Goal: Task Accomplishment & Management: Manage account settings

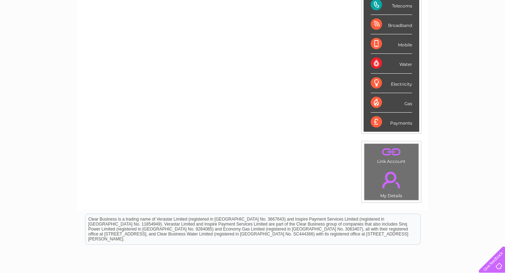
scroll to position [122, 0]
click at [390, 179] on link "." at bounding box center [391, 179] width 51 height 25
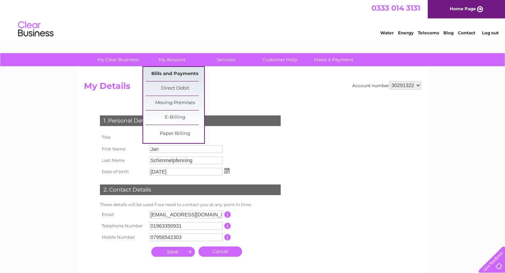
click at [179, 72] on link "Bills and Payments" at bounding box center [175, 74] width 59 height 14
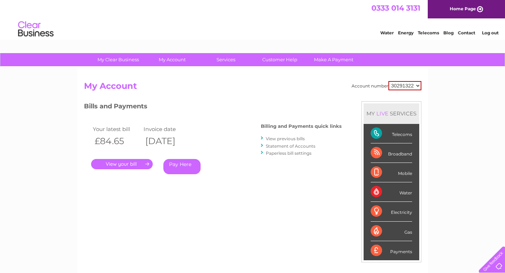
click at [123, 161] on link "." at bounding box center [122, 164] width 62 height 10
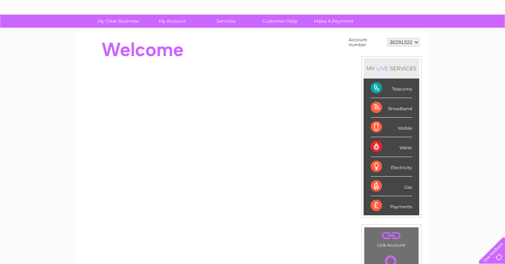
scroll to position [39, 0]
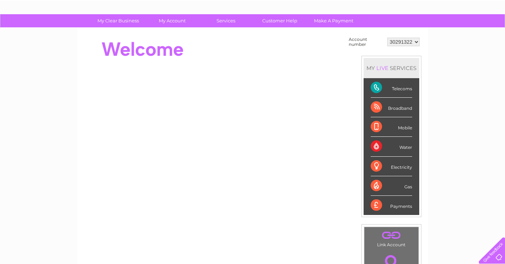
click at [388, 105] on div "Broadband" at bounding box center [391, 108] width 41 height 20
click at [374, 106] on div "Broadband" at bounding box center [391, 108] width 41 height 20
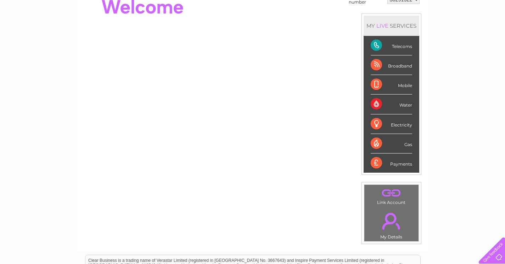
scroll to position [102, 0]
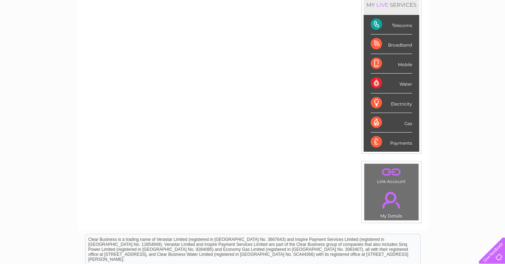
click at [397, 45] on div "Broadband" at bounding box center [391, 44] width 41 height 20
click at [374, 43] on div "Broadband" at bounding box center [391, 44] width 41 height 20
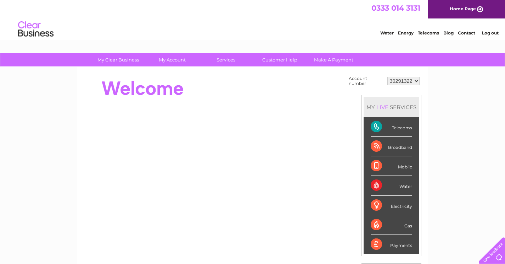
scroll to position [0, 0]
click at [380, 146] on div "Broadband" at bounding box center [391, 147] width 41 height 20
click at [372, 145] on div "Broadband" at bounding box center [391, 147] width 41 height 20
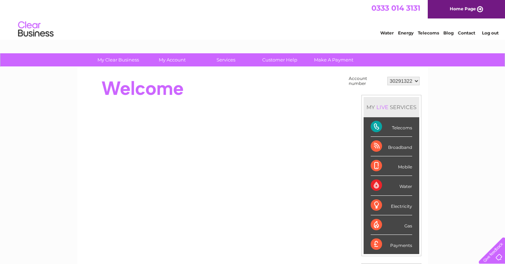
click at [372, 145] on div "Broadband" at bounding box center [391, 147] width 41 height 20
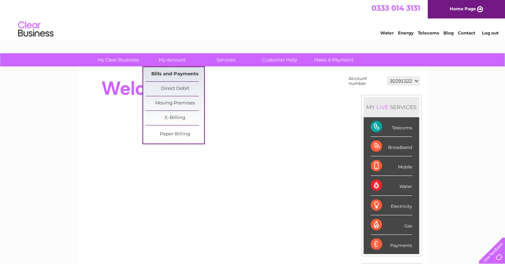
click at [168, 72] on link "Bills and Payments" at bounding box center [175, 74] width 59 height 14
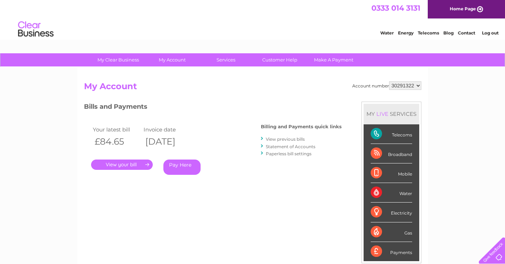
click at [127, 164] on link "." at bounding box center [122, 164] width 62 height 10
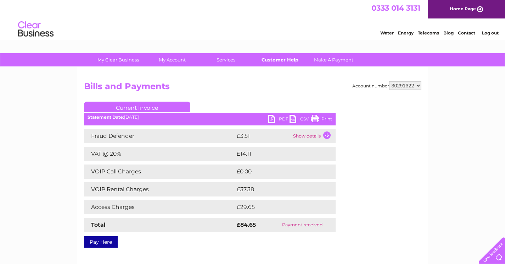
click at [275, 57] on link "Customer Help" at bounding box center [280, 59] width 59 height 13
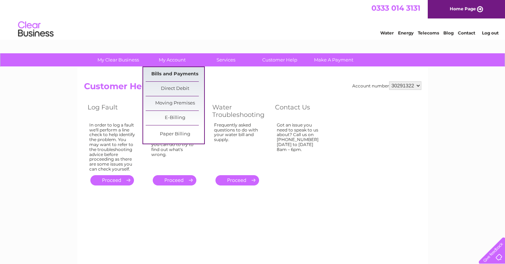
click at [170, 73] on link "Bills and Payments" at bounding box center [175, 74] width 59 height 14
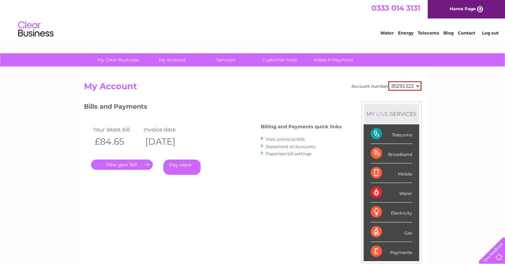
click at [283, 137] on link "View previous bills" at bounding box center [285, 138] width 39 height 5
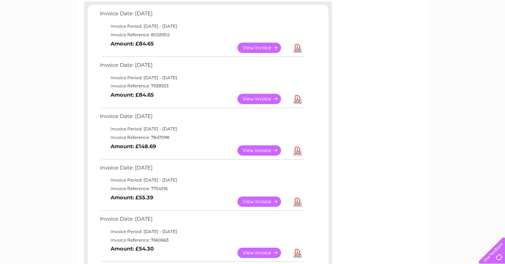
scroll to position [126, 0]
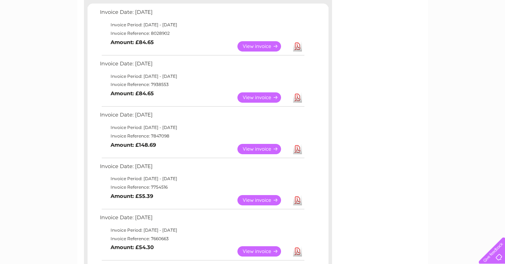
click at [262, 144] on link "View" at bounding box center [264, 149] width 52 height 10
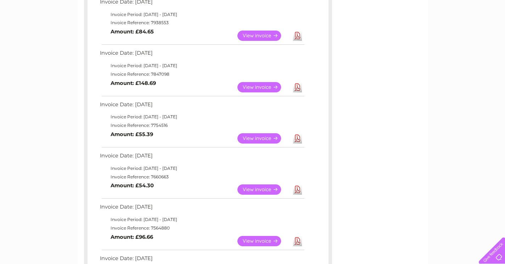
scroll to position [189, 0]
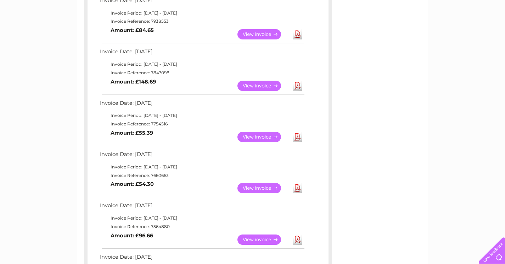
click at [258, 82] on link "View" at bounding box center [264, 86] width 52 height 10
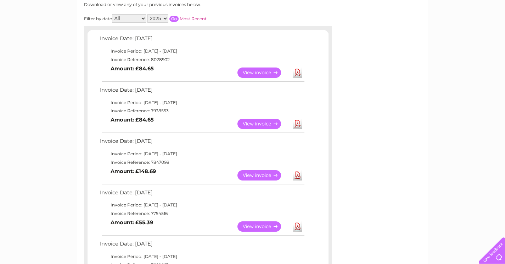
scroll to position [96, 0]
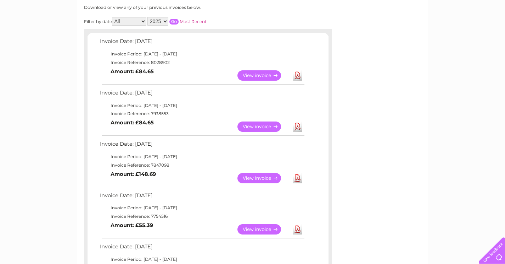
click at [258, 174] on link "View" at bounding box center [264, 178] width 52 height 10
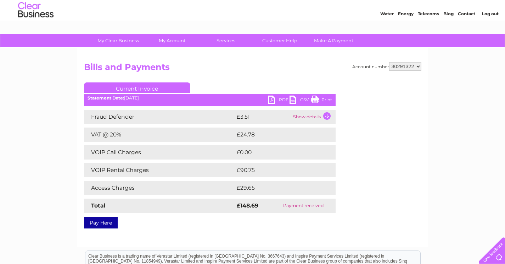
scroll to position [19, 0]
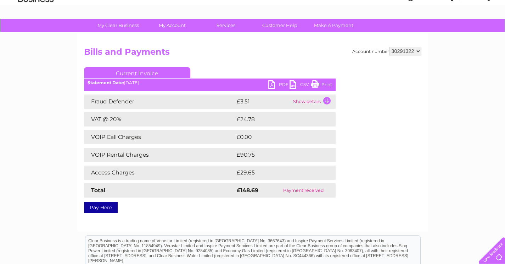
scroll to position [29, 0]
